Goal: Task Accomplishment & Management: Use online tool/utility

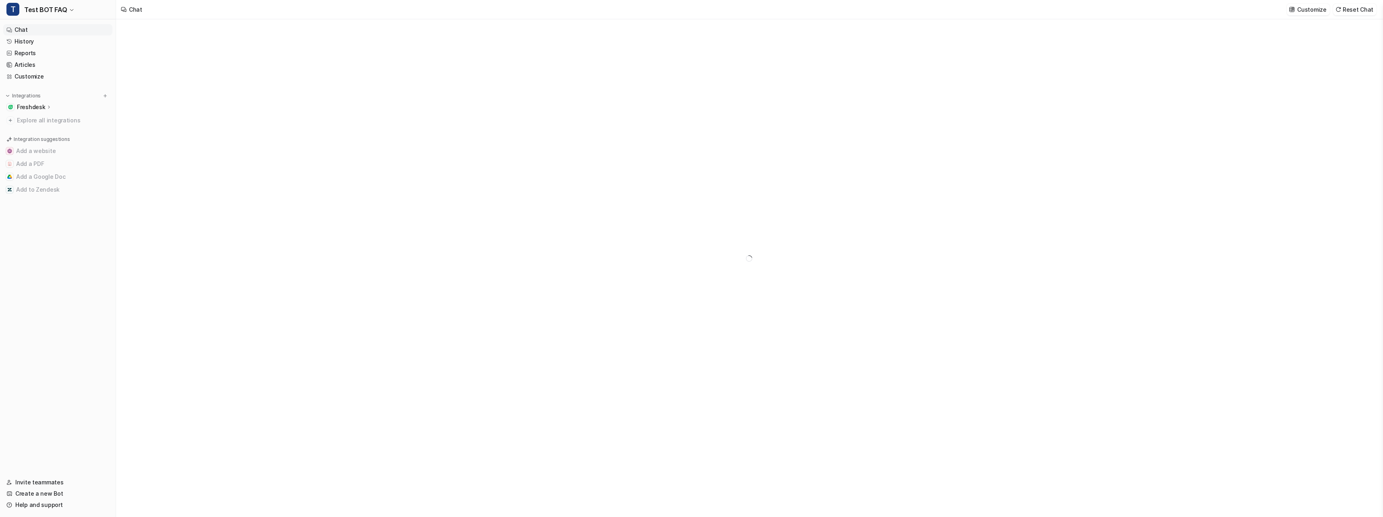
type textarea "**********"
drag, startPoint x: 250, startPoint y: 337, endPoint x: 253, endPoint y: 335, distance: 4.1
type textarea "**********"
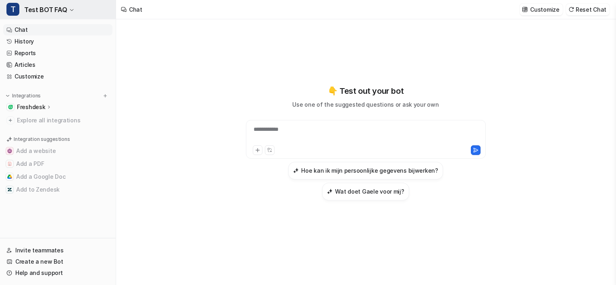
click at [72, 9] on button "T Test BOT FAQ" at bounding box center [58, 9] width 116 height 19
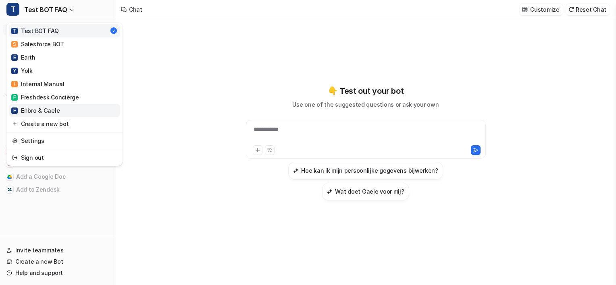
click at [46, 110] on div "E Enbro & Gaele" at bounding box center [35, 110] width 48 height 8
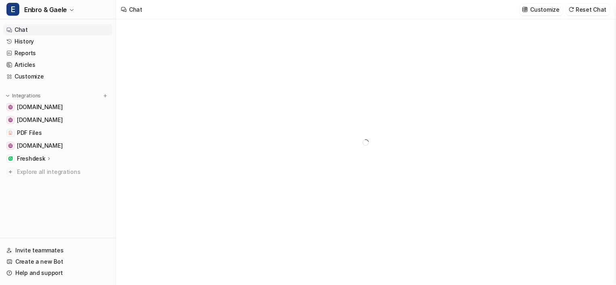
type textarea "**********"
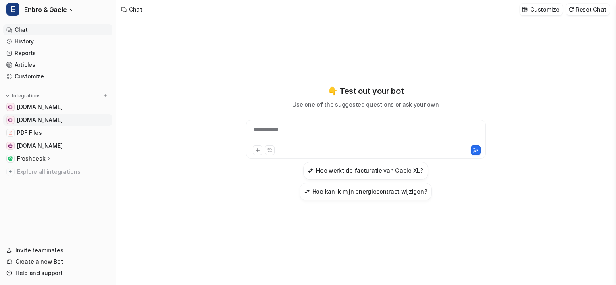
click at [44, 118] on span "www.enbro.com" at bounding box center [40, 120] width 46 height 8
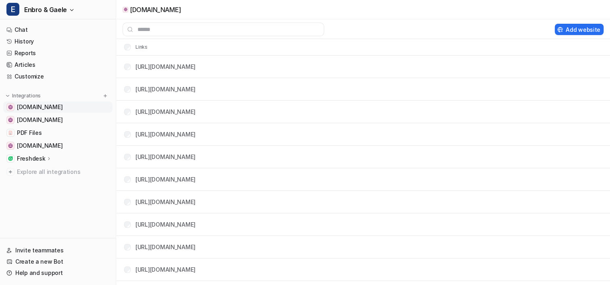
click at [38, 105] on span "www.gaele.be" at bounding box center [40, 107] width 46 height 8
click at [23, 31] on link "Chat" at bounding box center [57, 29] width 109 height 11
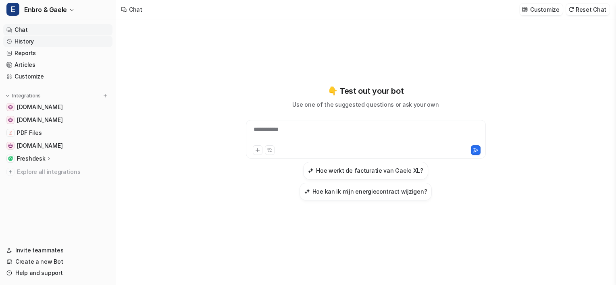
click at [25, 43] on link "History" at bounding box center [57, 41] width 109 height 11
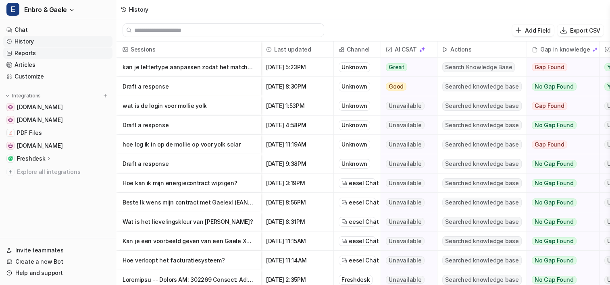
click at [26, 52] on link "Reports" at bounding box center [57, 53] width 109 height 11
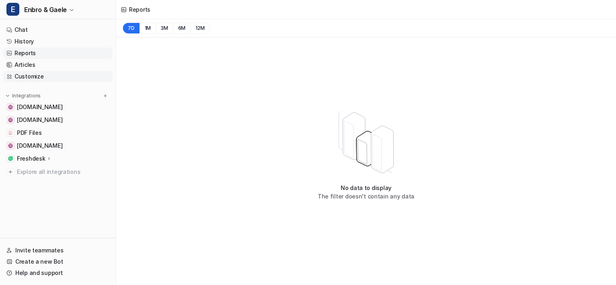
click at [29, 77] on link "Customize" at bounding box center [57, 76] width 109 height 11
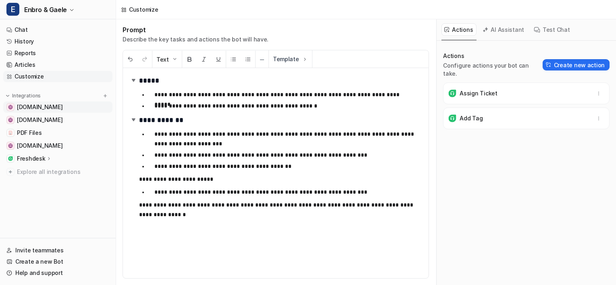
click at [31, 104] on span "www.gaele.be" at bounding box center [40, 107] width 46 height 8
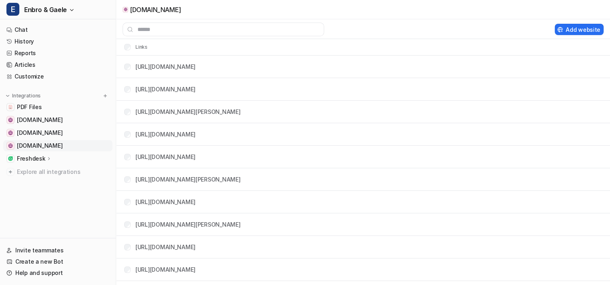
click at [37, 145] on span "enbro-my.sharepoint.com" at bounding box center [40, 146] width 46 height 8
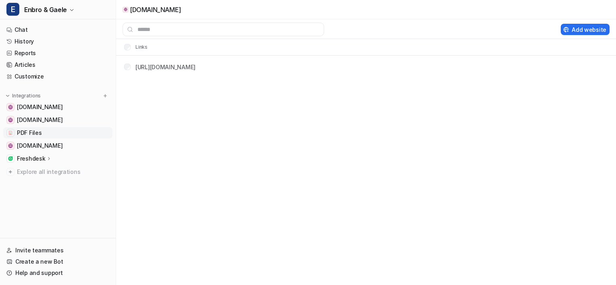
click at [36, 131] on span "PDF Files" at bounding box center [29, 133] width 25 height 8
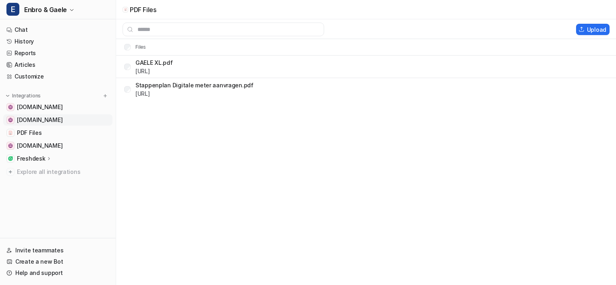
click at [37, 118] on span "www.enbro.com" at bounding box center [40, 120] width 46 height 8
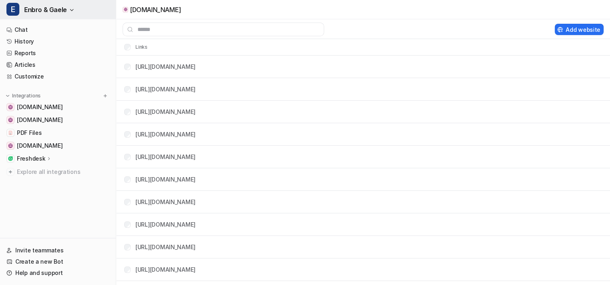
click at [69, 8] on icon "button" at bounding box center [71, 10] width 5 height 5
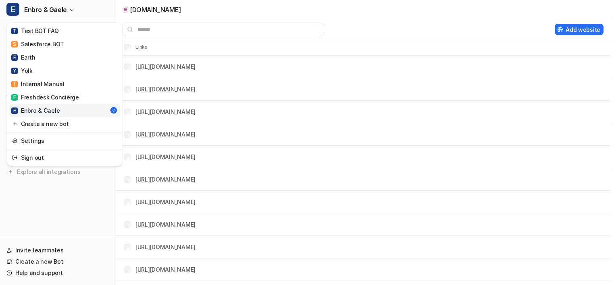
click at [52, 111] on div "E Enbro & Gaele" at bounding box center [35, 110] width 48 height 8
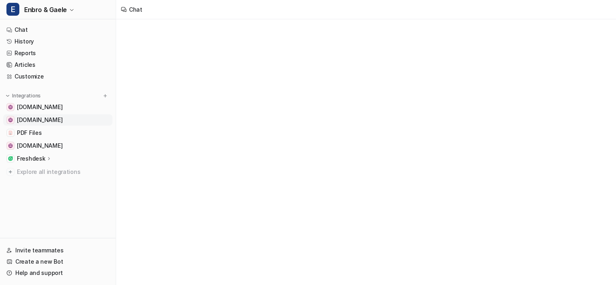
click at [39, 116] on span "www.enbro.com" at bounding box center [40, 120] width 46 height 8
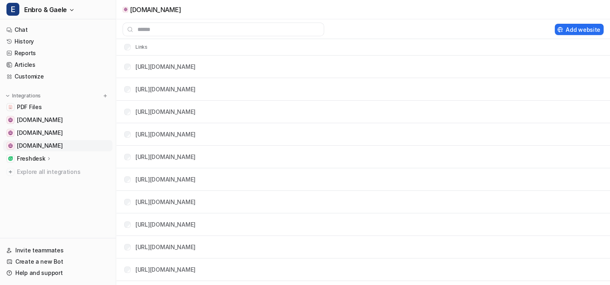
click at [38, 147] on span "enbro-my.sharepoint.com" at bounding box center [40, 146] width 46 height 8
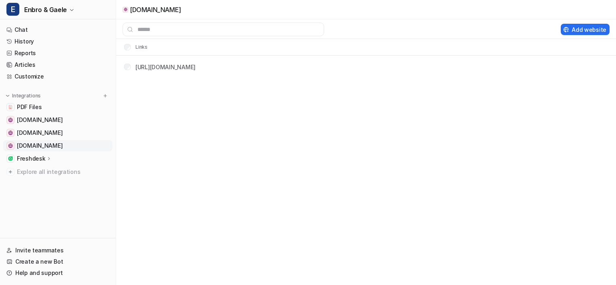
click at [38, 147] on span "enbro-my.sharepoint.com" at bounding box center [40, 146] width 46 height 8
click at [32, 157] on p "Freshdesk" at bounding box center [31, 159] width 28 height 8
click at [33, 122] on span "www.gaele.be" at bounding box center [40, 120] width 46 height 8
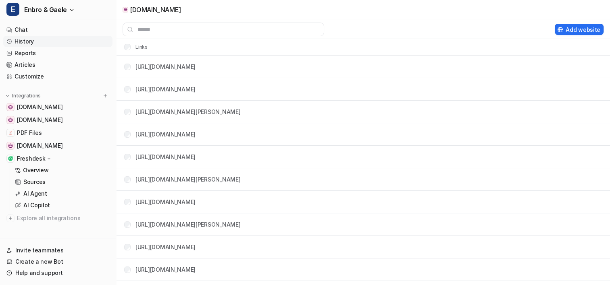
click at [24, 44] on link "History" at bounding box center [57, 41] width 109 height 11
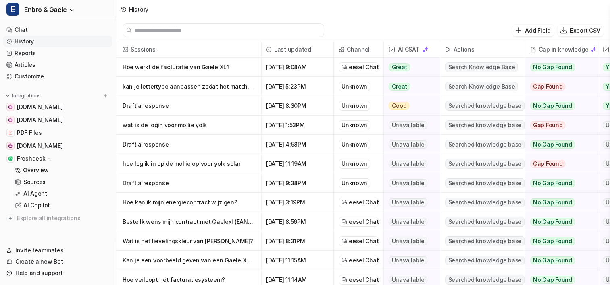
click at [175, 238] on p "Wat is het lievelingskleur van Nora?" at bounding box center [188, 241] width 132 height 19
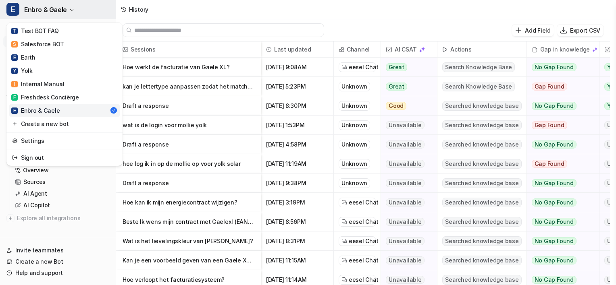
click at [69, 12] on icon "button" at bounding box center [71, 10] width 5 height 5
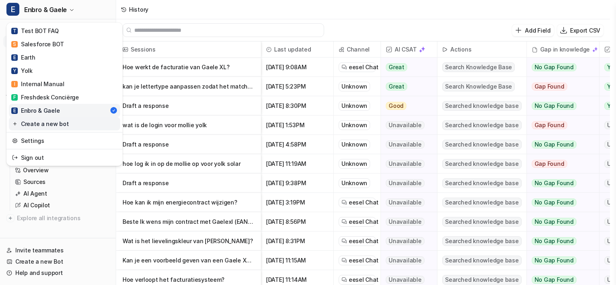
click at [46, 119] on link "Create a new bot" at bounding box center [64, 123] width 111 height 13
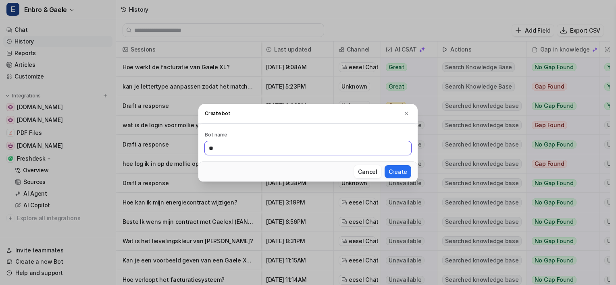
type input "*"
type input "**********"
click at [384, 165] on button "Create" at bounding box center [397, 171] width 27 height 13
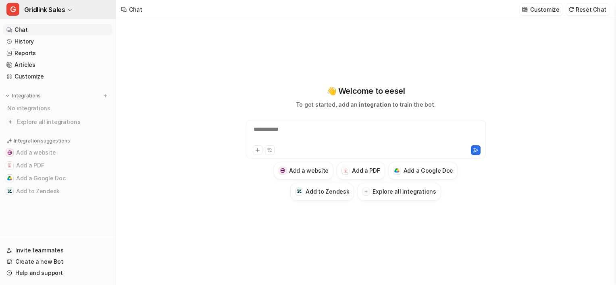
click at [68, 7] on button "G Gridlink Sales" at bounding box center [58, 9] width 116 height 19
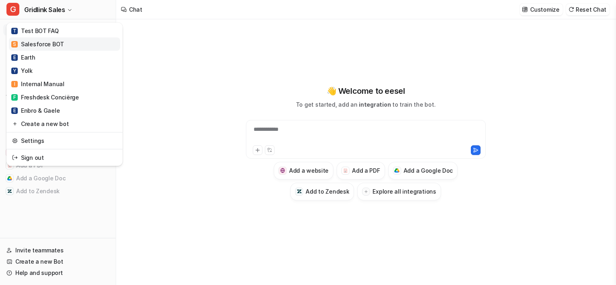
click at [56, 41] on div "S Salesforce BOT" at bounding box center [37, 44] width 53 height 8
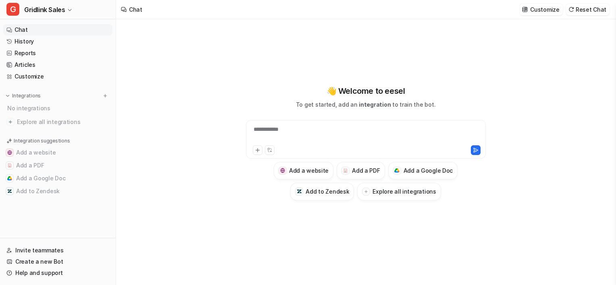
type textarea "**********"
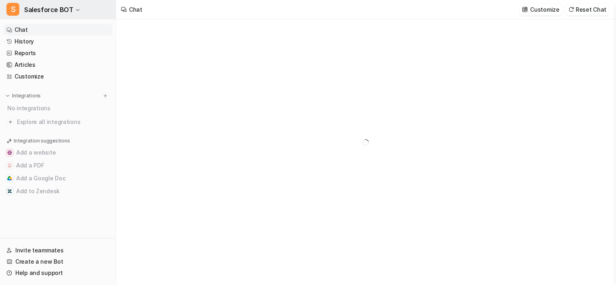
click at [75, 10] on icon "button" at bounding box center [77, 10] width 5 height 5
type textarea "**********"
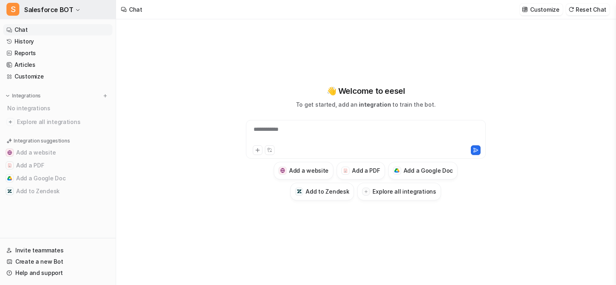
click at [75, 10] on icon "button" at bounding box center [77, 10] width 5 height 5
click at [212, 59] on div "**********" at bounding box center [365, 152] width 309 height 266
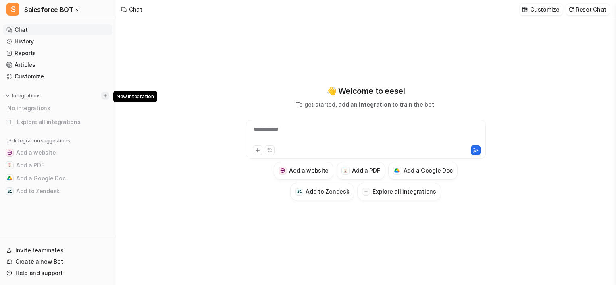
click at [104, 97] on img at bounding box center [105, 96] width 6 height 6
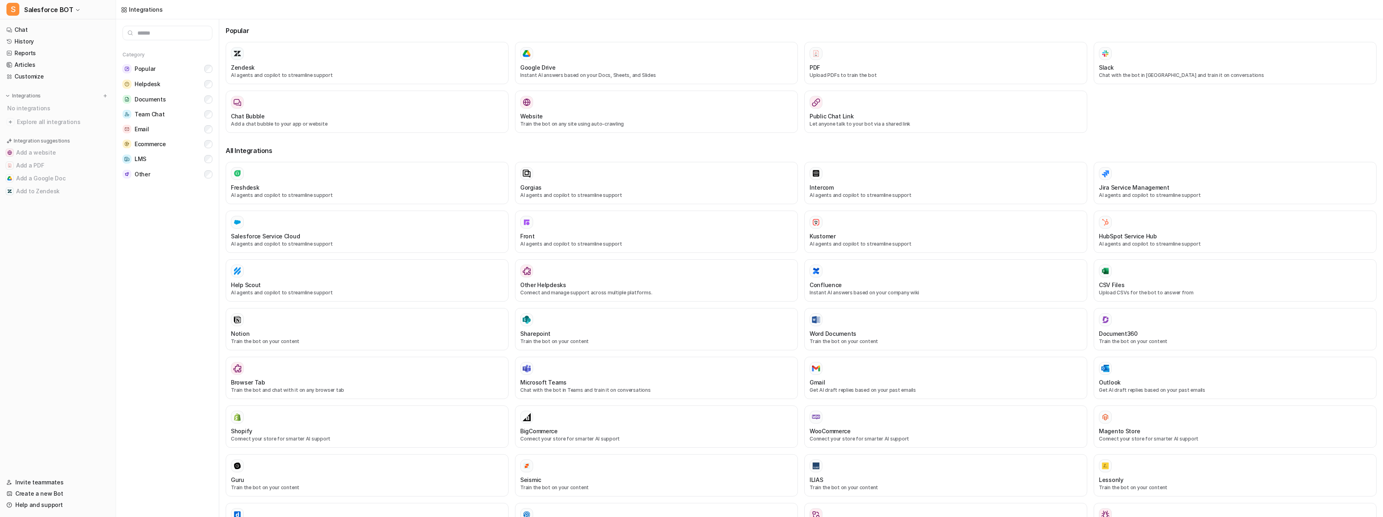
click at [50, 365] on nav "Chat History Reports Articles Customize Integrations No integrations Explore al…" at bounding box center [58, 246] width 116 height 450
